Goal: Information Seeking & Learning: Learn about a topic

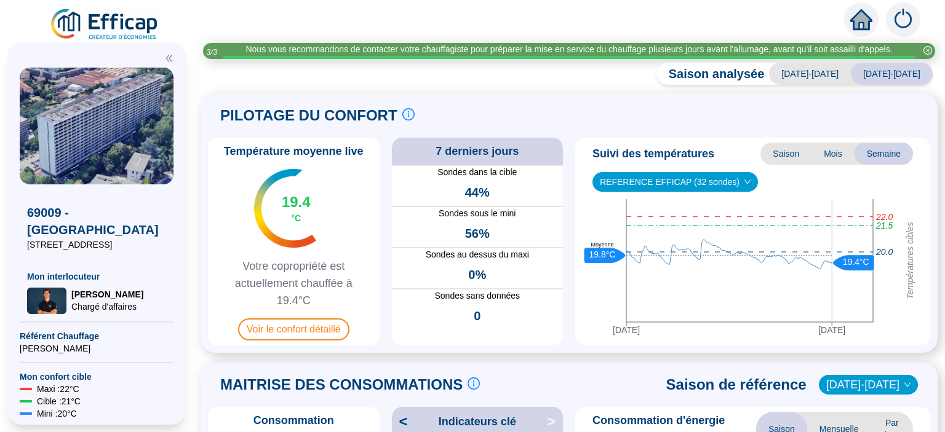
click at [228, 248] on div "Température moyenne live 19.4 °C Votre copropriété est actuellement chauffée à …" at bounding box center [294, 242] width 172 height 208
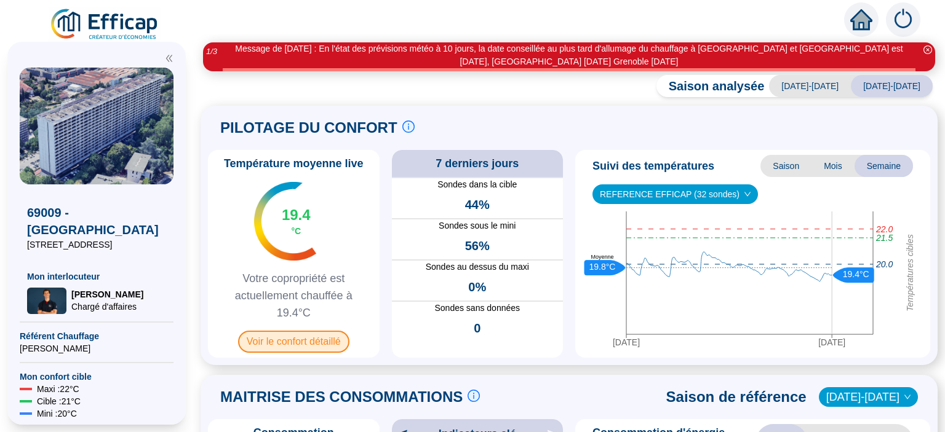
click at [324, 346] on span "Voir le confort détaillé" at bounding box center [293, 342] width 111 height 22
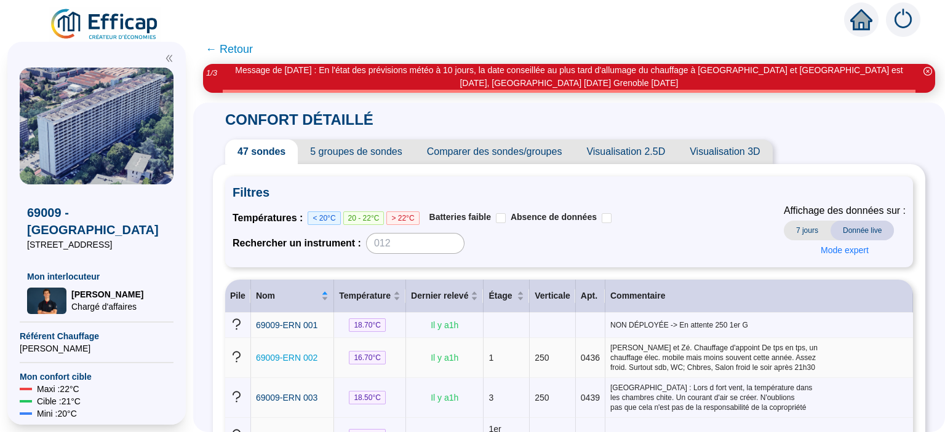
click at [310, 355] on span "69009-ERN 002" at bounding box center [287, 358] width 62 height 10
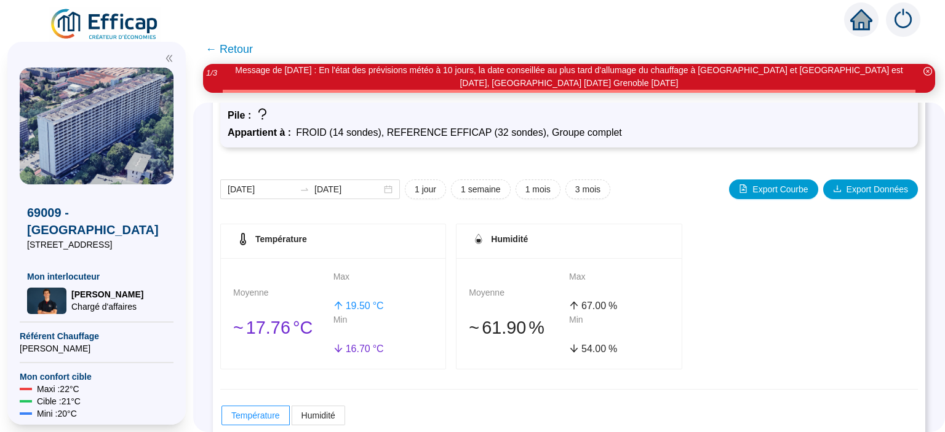
scroll to position [123, 0]
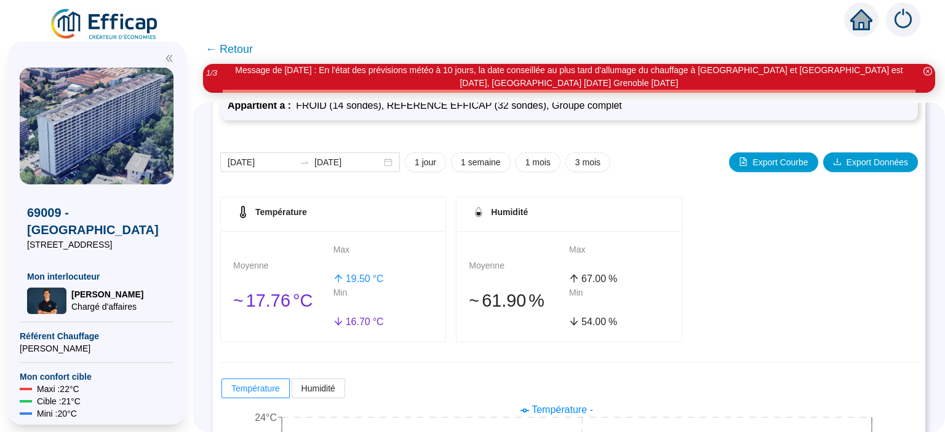
click at [404, 346] on div "Température Moyenne 󠁾~ 17 .76 °C Max 19 .50 °C Min 16 .70 °C Humidité Moyenne 󠁾…" at bounding box center [569, 397] width 698 height 400
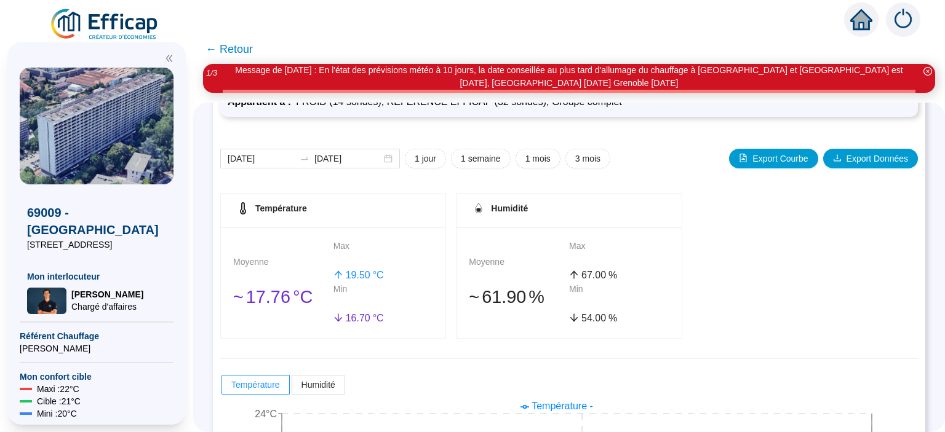
scroll to position [129, 0]
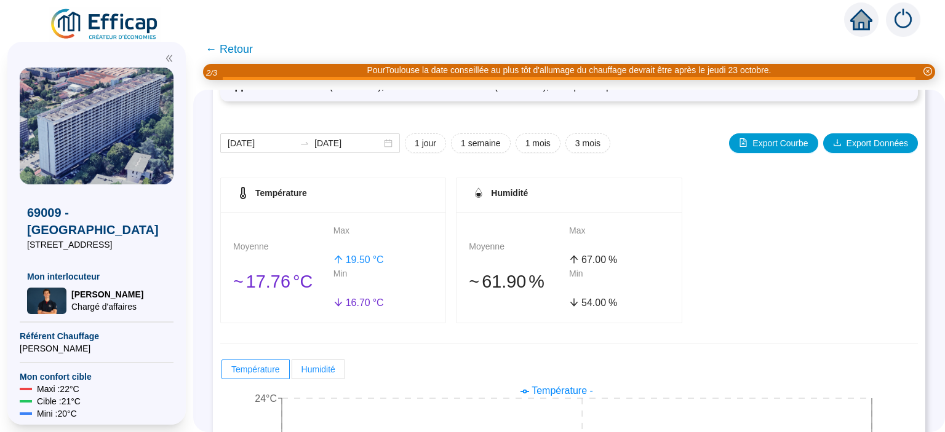
click at [335, 365] on span "Humidité" at bounding box center [318, 370] width 34 height 10
click at [292, 373] on input "Humidité" at bounding box center [292, 373] width 0 height 0
click at [222, 373] on input "Température" at bounding box center [222, 373] width 0 height 0
click at [292, 373] on input "Humidité" at bounding box center [292, 373] width 0 height 0
click at [222, 373] on input "Température" at bounding box center [222, 373] width 0 height 0
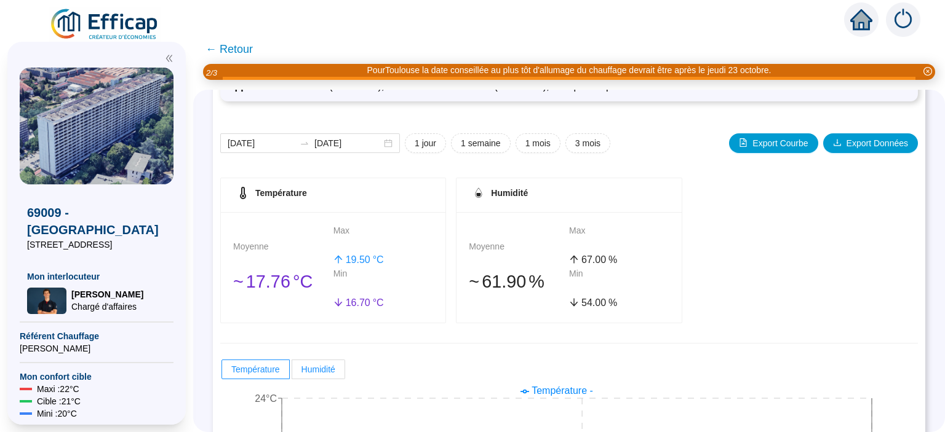
click at [292, 373] on input "Humidité" at bounding box center [292, 373] width 0 height 0
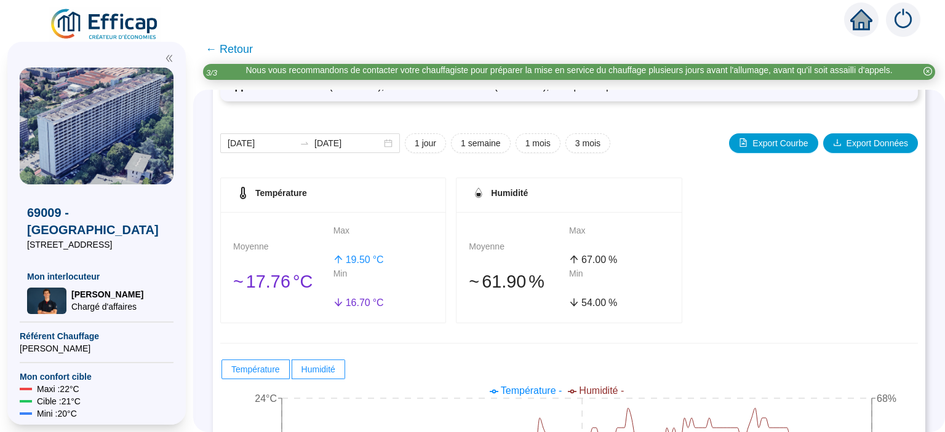
click at [374, 366] on div "Température Humidité" at bounding box center [569, 370] width 698 height 22
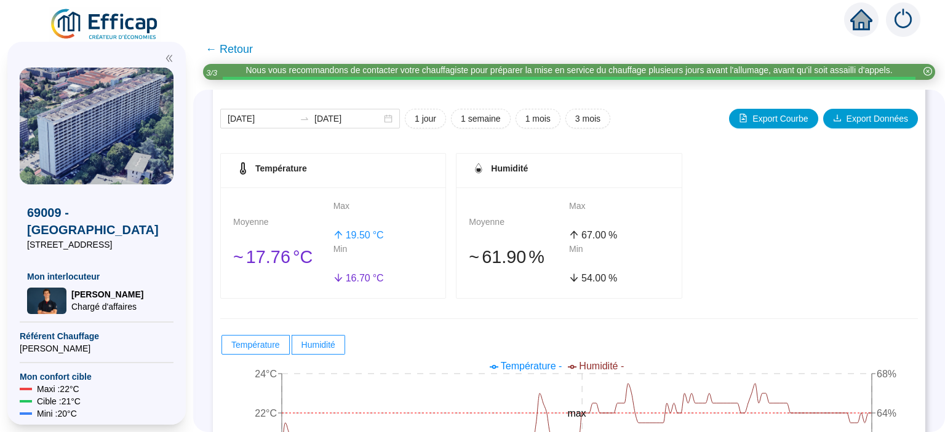
scroll to position [290, 0]
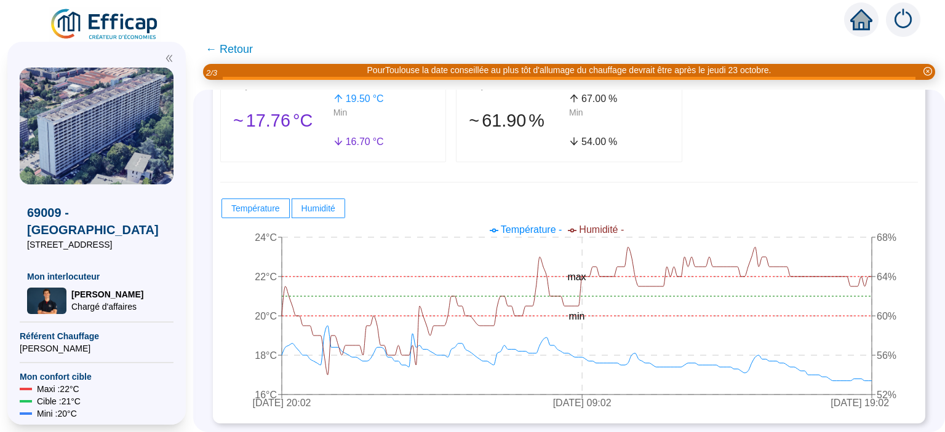
click at [277, 179] on div "Température Moyenne 󠁾~ 17 .76 °C Max 19 .50 °C Min 16 .70 °C Humidité Moyenne 󠁾…" at bounding box center [569, 217] width 698 height 400
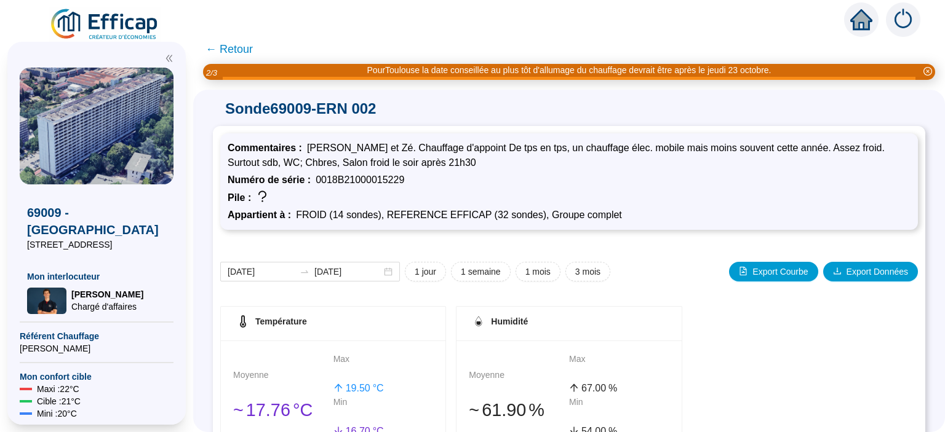
scroll to position [0, 0]
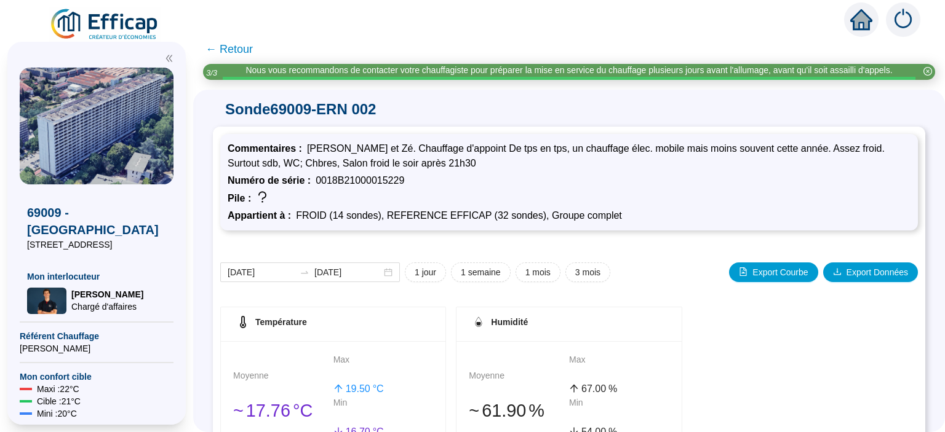
click at [229, 55] on span "← Retour" at bounding box center [228, 49] width 47 height 17
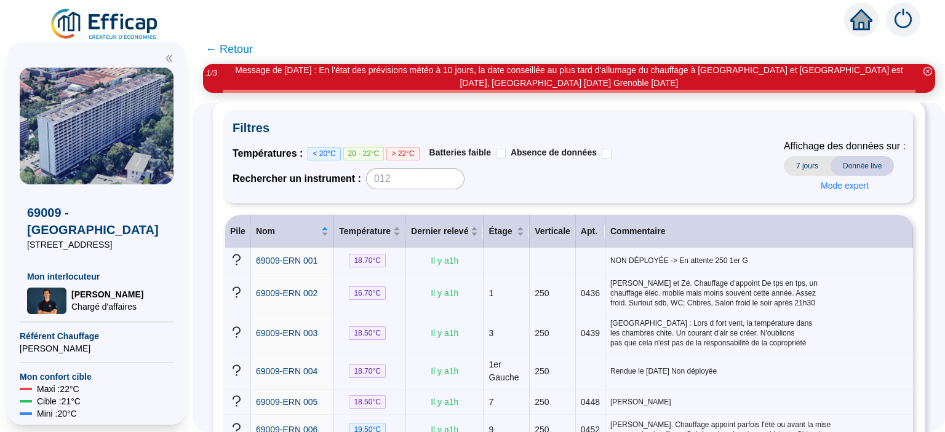
scroll to position [72, 0]
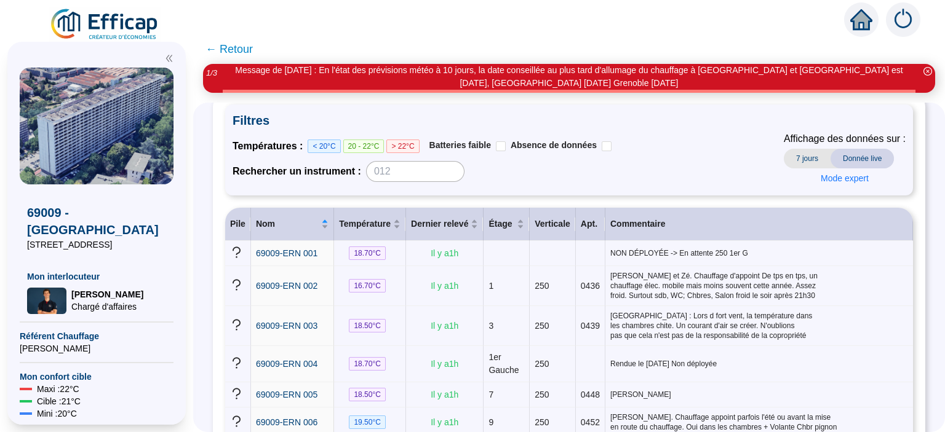
click at [337, 145] on span "< 20°C" at bounding box center [324, 147] width 33 height 14
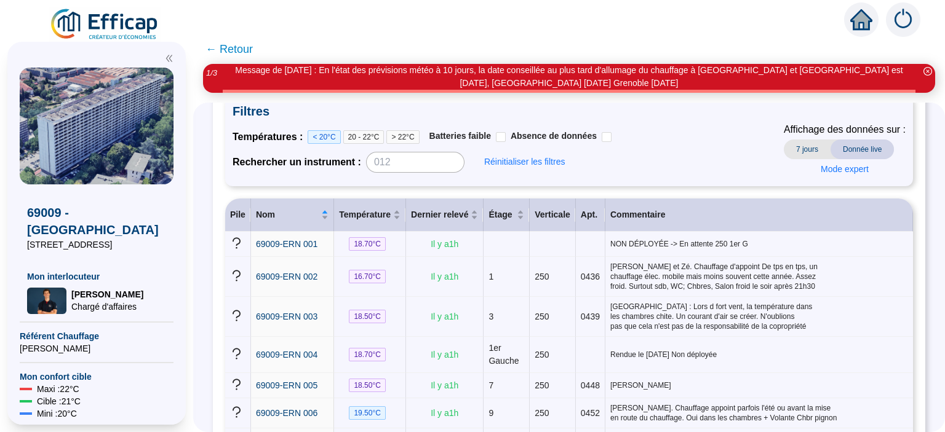
scroll to position [19, 0]
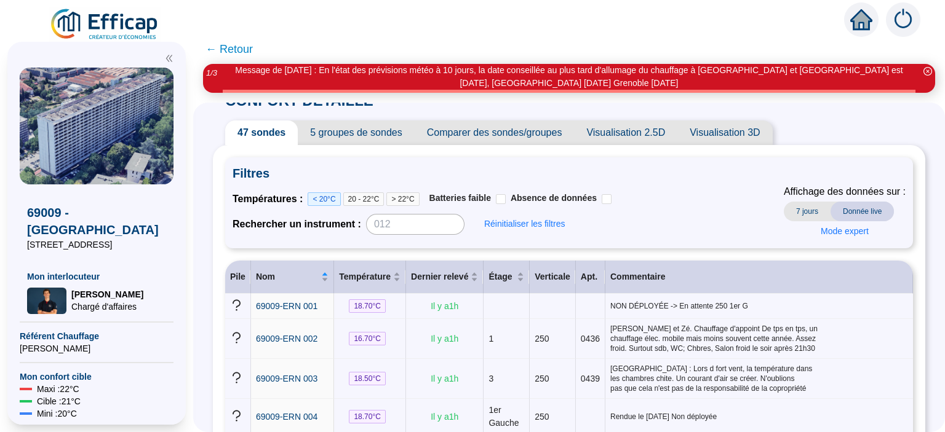
click at [330, 204] on span "< 20°C" at bounding box center [324, 200] width 33 height 14
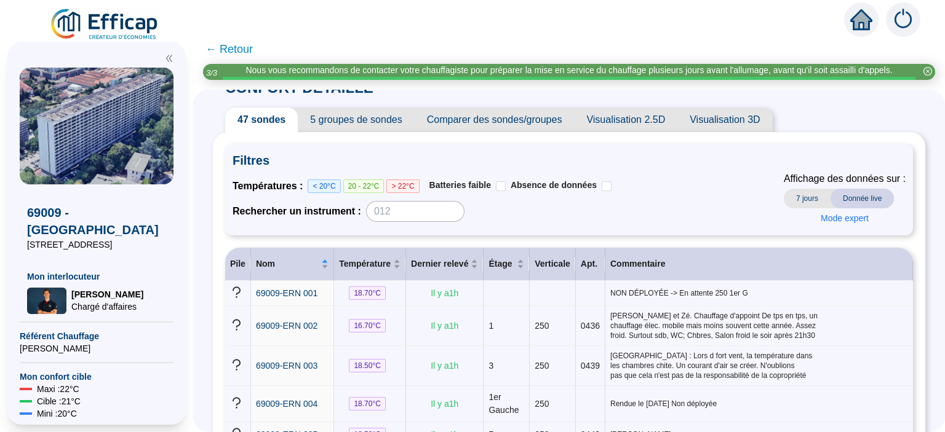
click at [805, 205] on span "7 jours" at bounding box center [807, 199] width 47 height 20
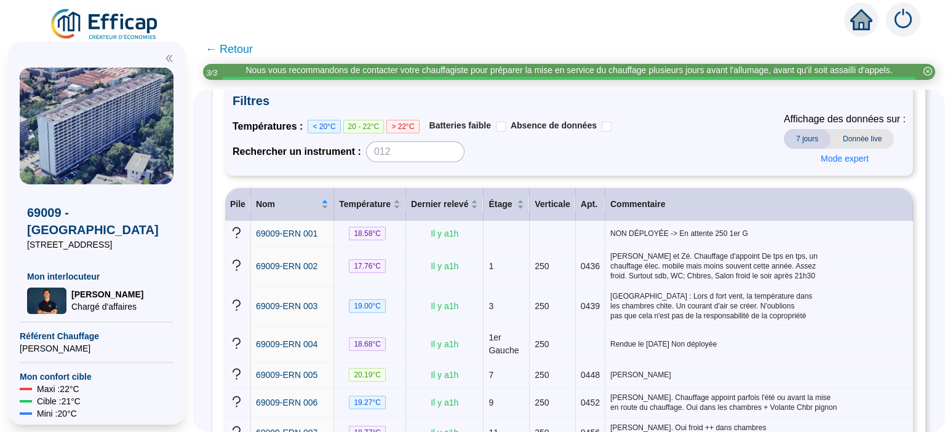
scroll to position [0, 0]
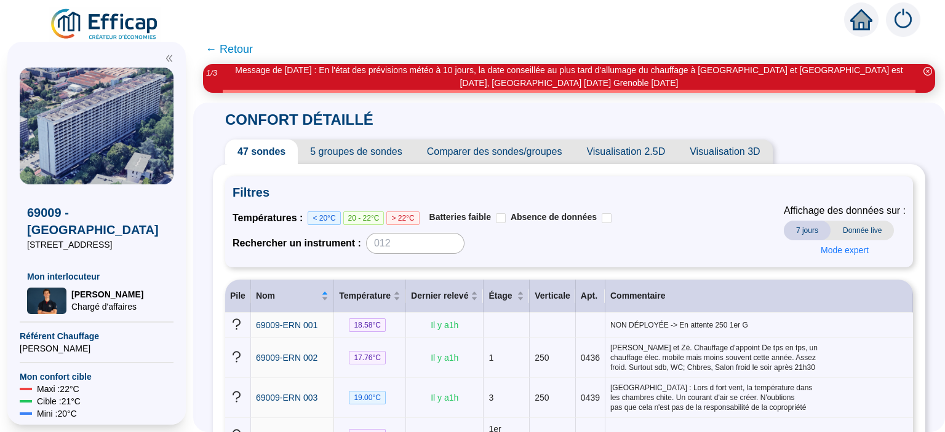
click at [855, 229] on span "Donnée live" at bounding box center [862, 231] width 63 height 20
click at [790, 229] on span "7 jours" at bounding box center [807, 231] width 47 height 20
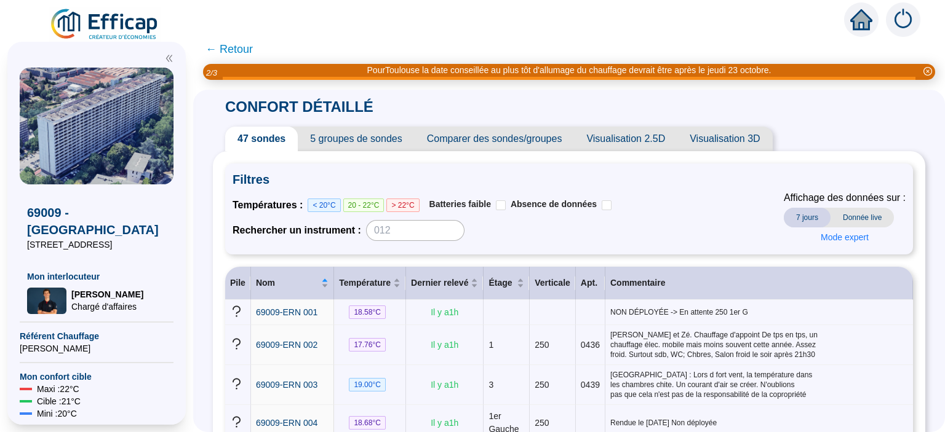
click at [849, 223] on span "Donnée live" at bounding box center [862, 218] width 63 height 20
click at [711, 141] on span "Visualisation 3D" at bounding box center [724, 139] width 95 height 25
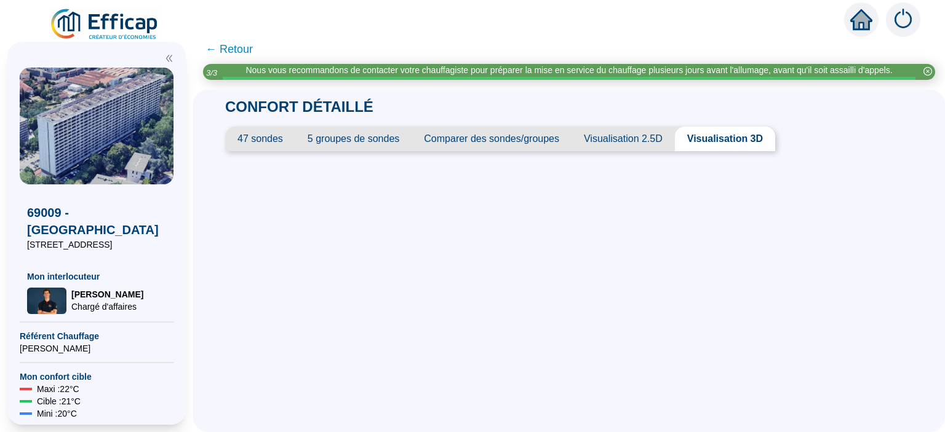
click at [608, 138] on span "Visualisation 2.5D" at bounding box center [623, 139] width 103 height 25
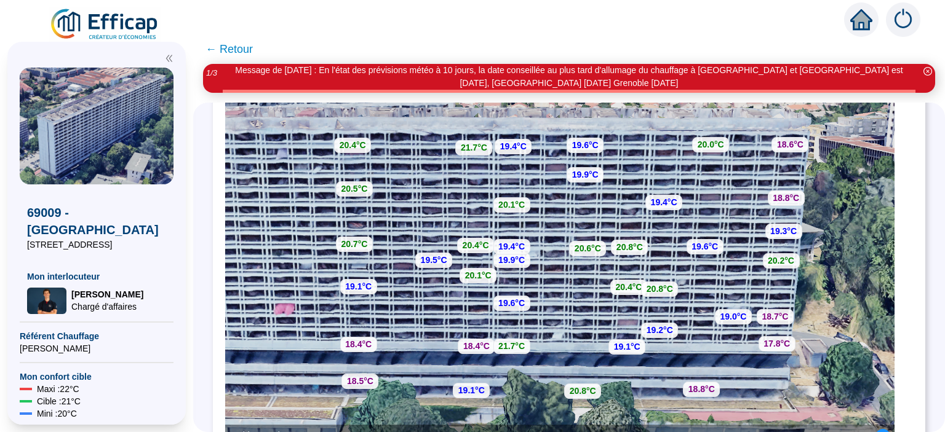
scroll to position [197, 0]
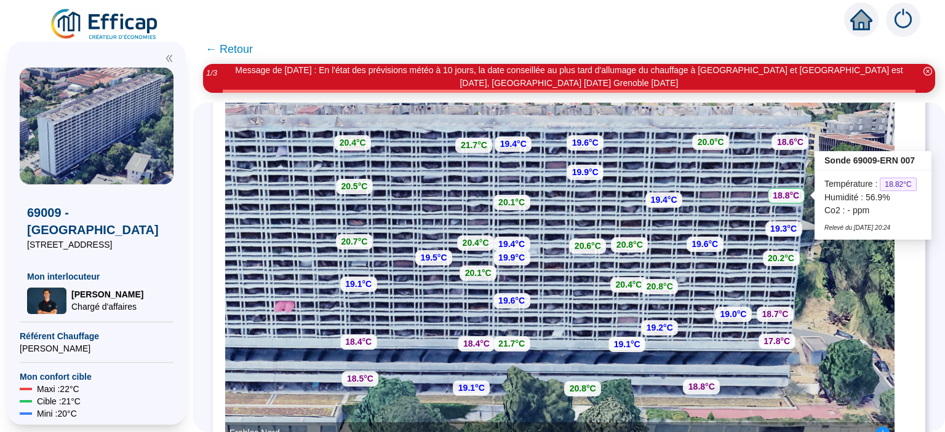
click at [795, 195] on strong "18.8°C" at bounding box center [786, 196] width 26 height 10
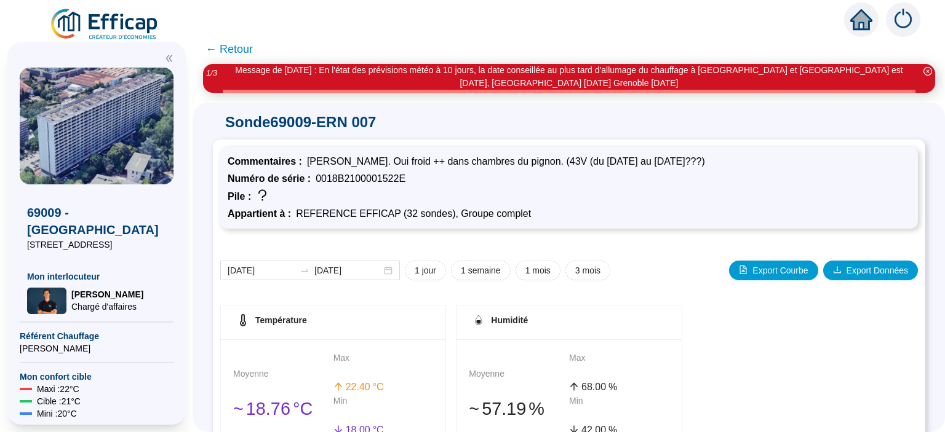
click at [252, 48] on span "← Retour" at bounding box center [228, 49] width 47 height 17
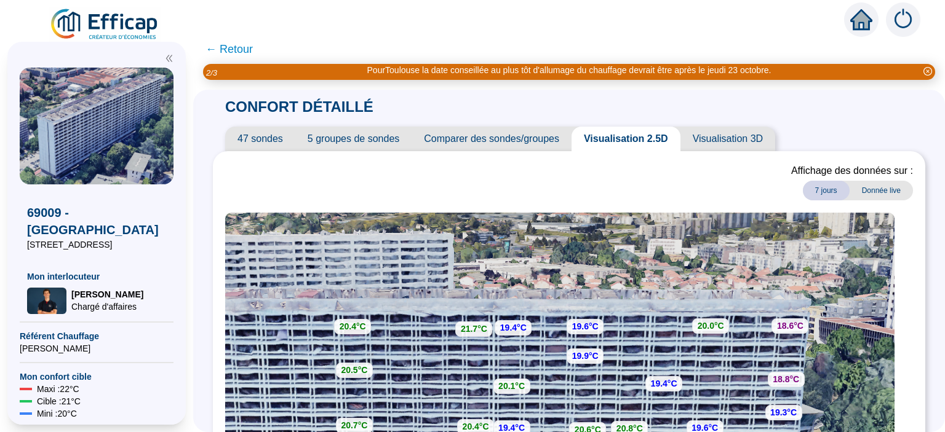
click at [885, 189] on span "Donnée live" at bounding box center [881, 191] width 63 height 20
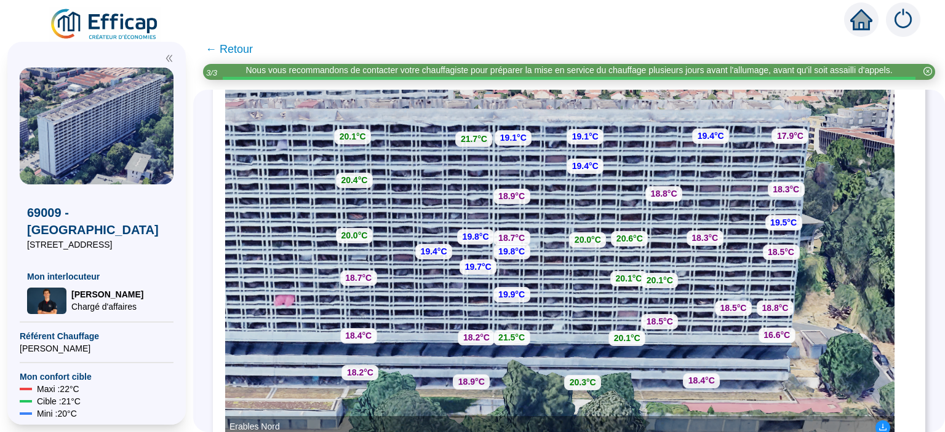
scroll to position [191, 0]
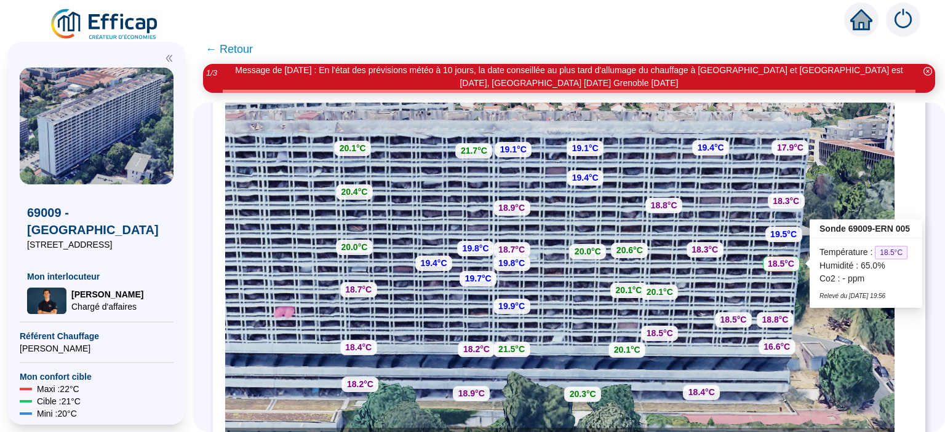
click at [794, 263] on strong "18.5°C" at bounding box center [781, 264] width 26 height 10
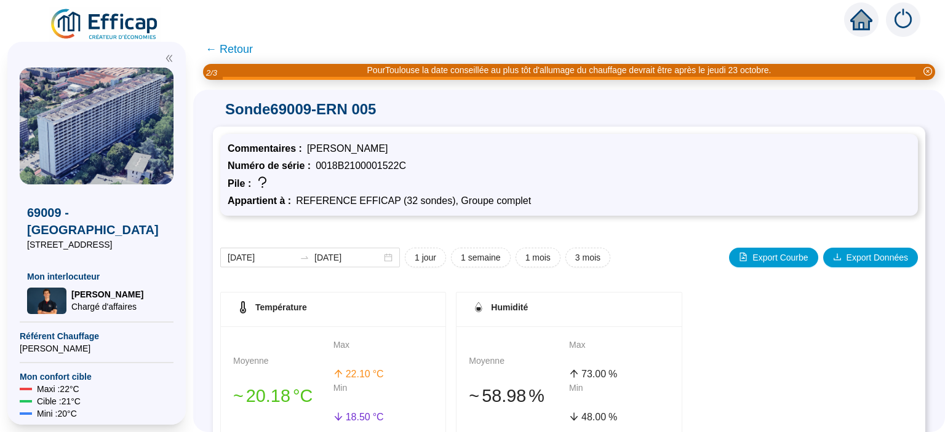
click at [253, 46] on span "← Retour" at bounding box center [228, 49] width 47 height 17
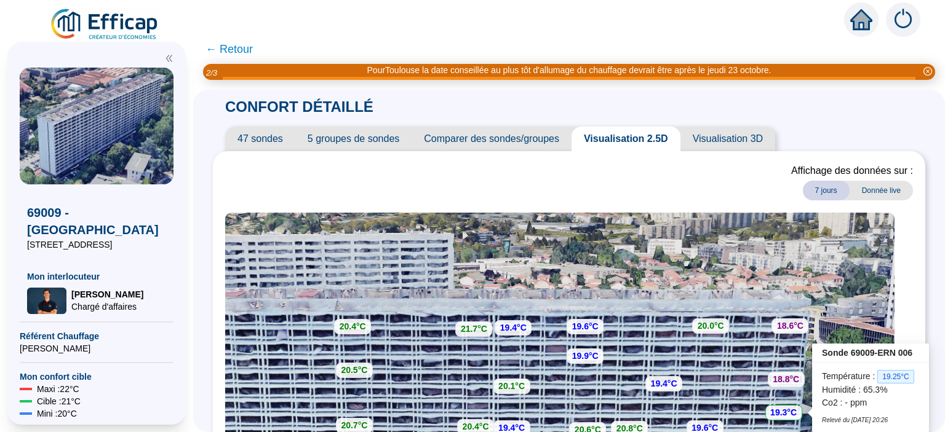
click at [787, 411] on strong "19.3°C" at bounding box center [783, 413] width 26 height 10
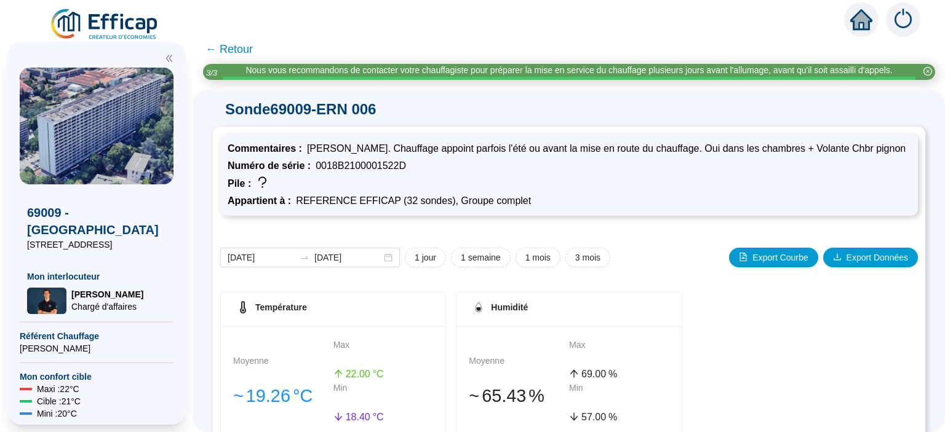
click at [571, 156] on div "Commentaires : [PERSON_NAME]. Chauffage appoint parfois l'été ou avant la mise …" at bounding box center [569, 148] width 683 height 15
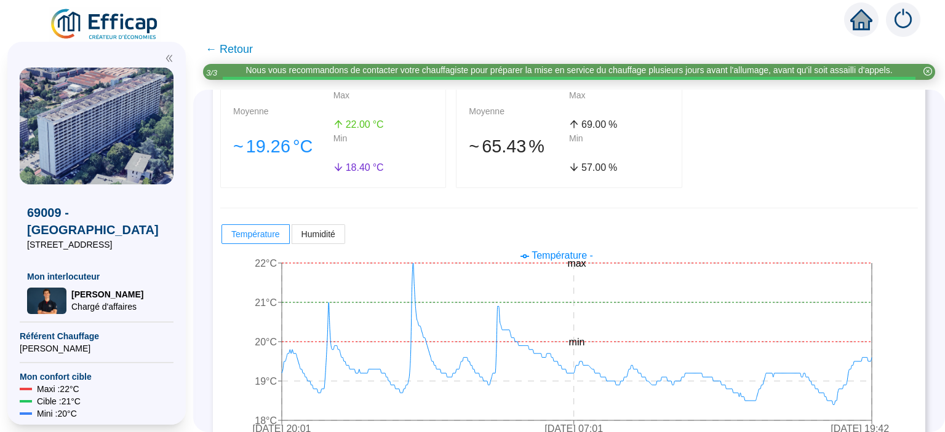
scroll to position [290, 0]
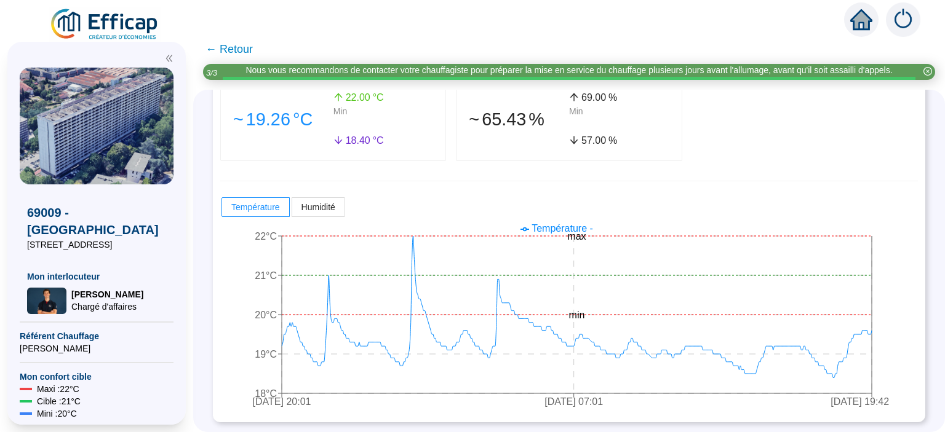
click at [241, 46] on span "← Retour" at bounding box center [228, 49] width 47 height 17
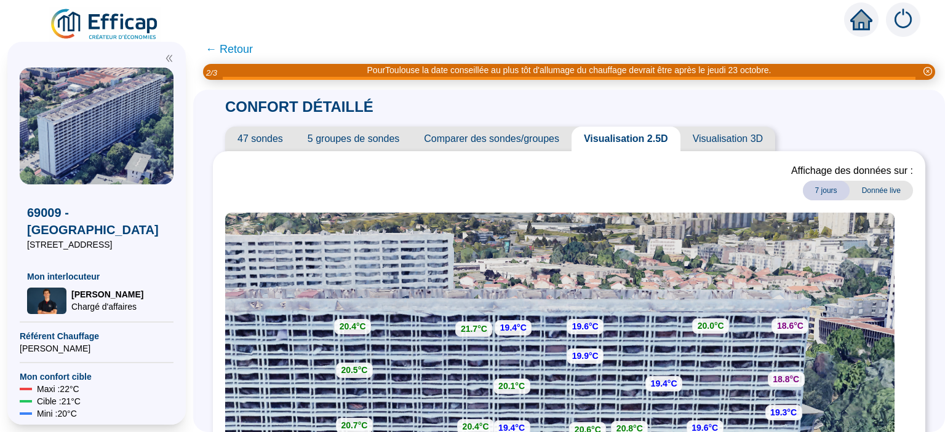
click at [452, 140] on span "Comparer des sondes/groupes" at bounding box center [492, 139] width 160 height 25
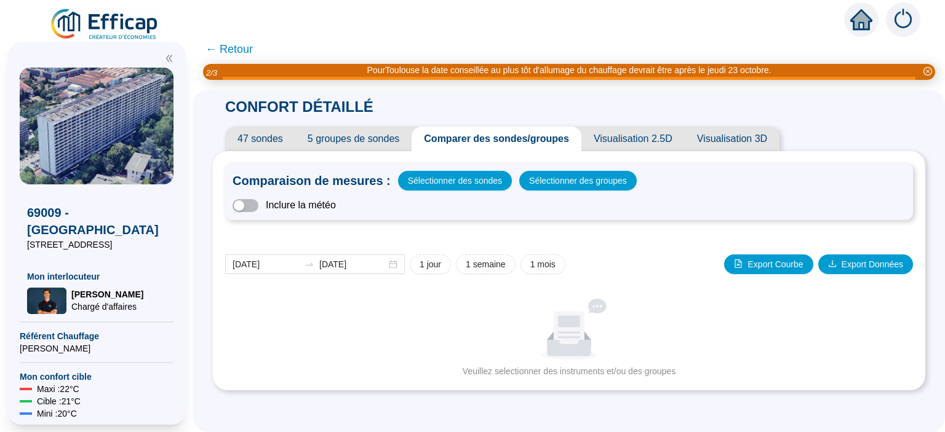
click at [385, 140] on span "5 groupes de sondes" at bounding box center [353, 139] width 116 height 25
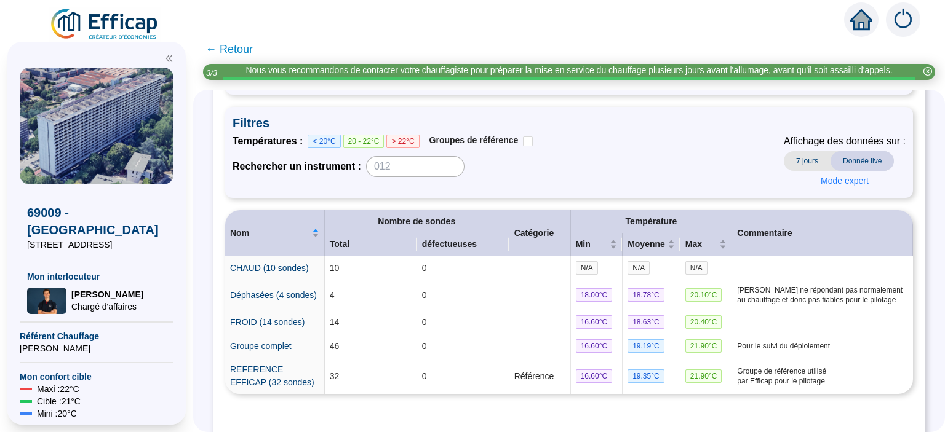
scroll to position [98, 0]
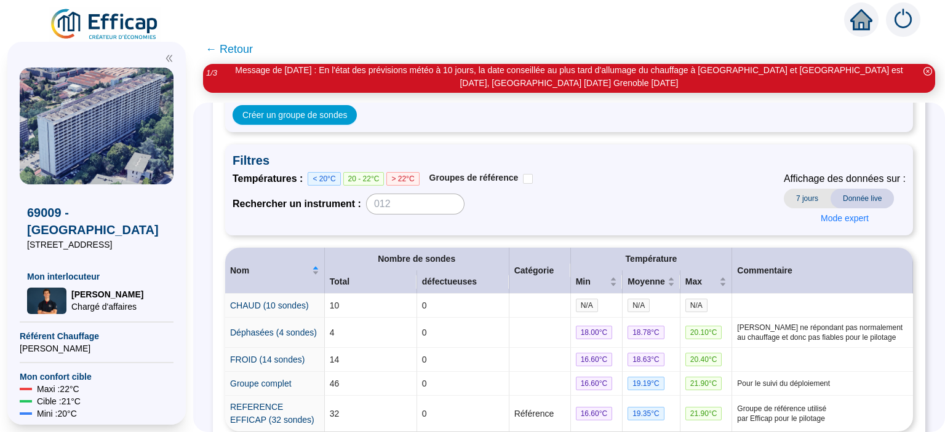
click at [253, 44] on span "← Retour" at bounding box center [228, 49] width 47 height 17
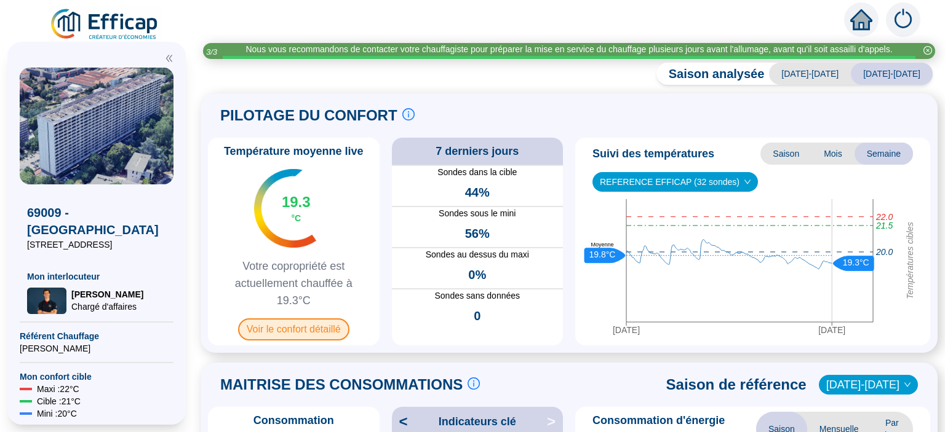
click at [288, 329] on span "Voir le confort détaillé" at bounding box center [293, 330] width 111 height 22
